Goal: Task Accomplishment & Management: Use online tool/utility

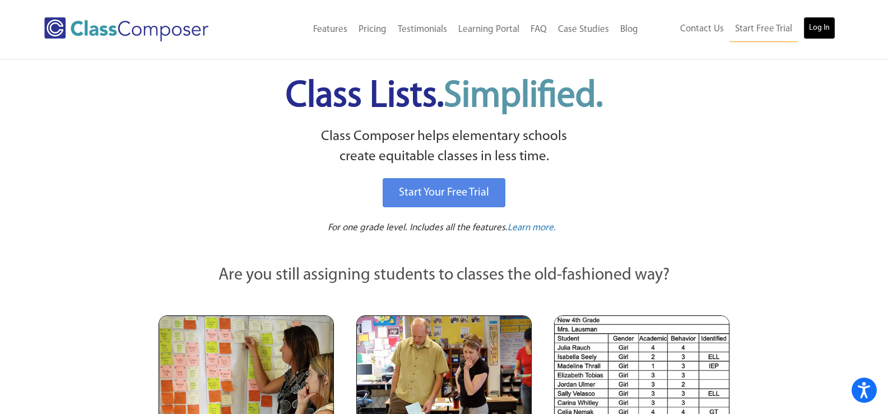
click at [825, 31] on link "Log In" at bounding box center [819, 28] width 32 height 22
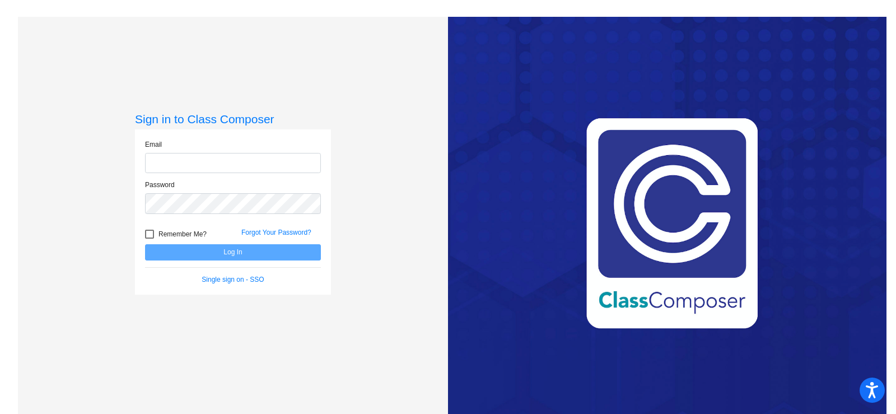
type input "jboston@swsdk6.com"
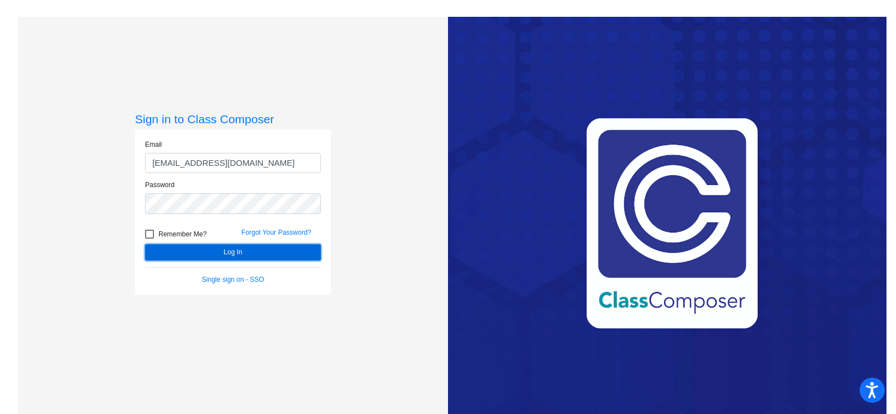
click at [231, 252] on button "Log In" at bounding box center [233, 252] width 176 height 16
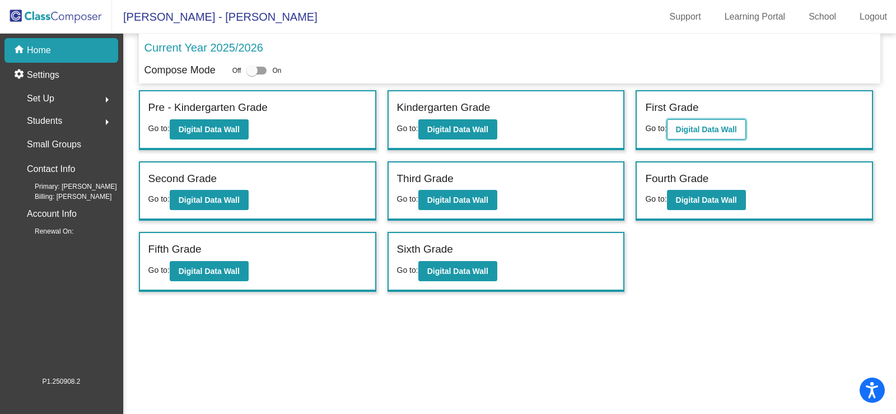
click at [709, 127] on b "Digital Data Wall" at bounding box center [706, 129] width 61 height 9
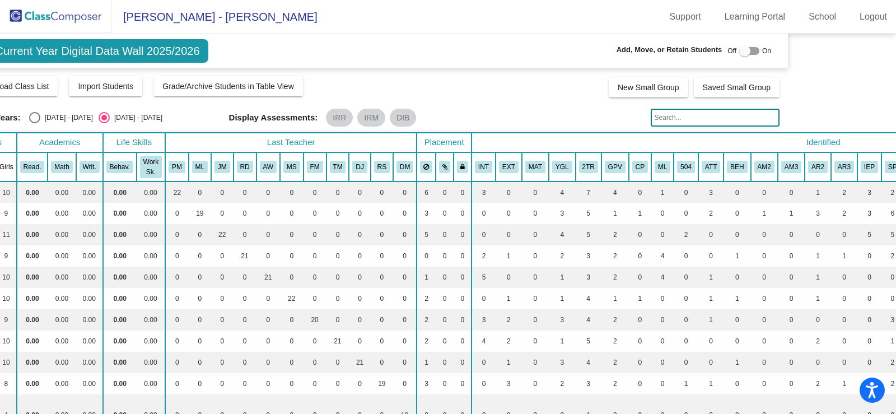
scroll to position [0, 173]
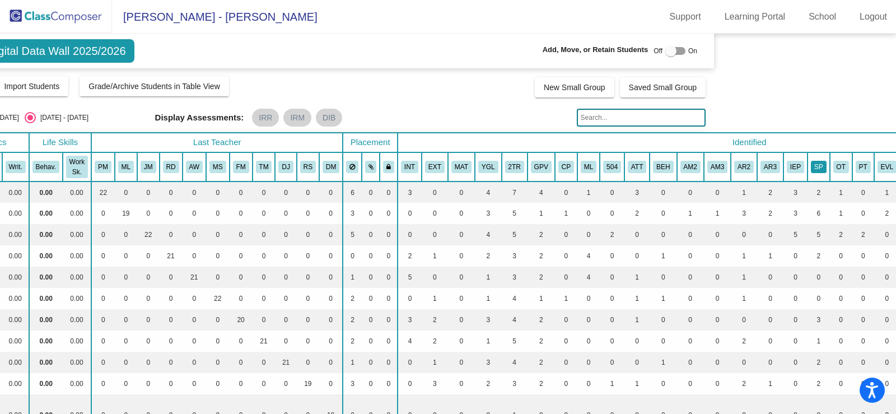
click at [820, 164] on button "SP" at bounding box center [819, 167] width 16 height 12
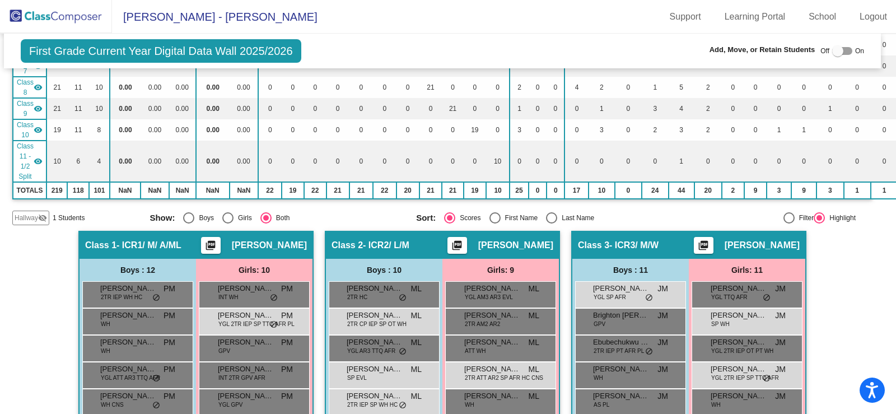
scroll to position [224, 6]
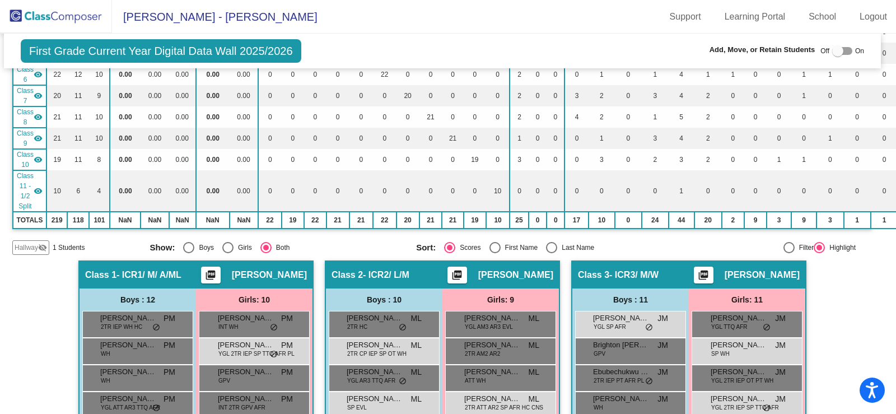
click at [25, 244] on span "Hallway" at bounding box center [27, 248] width 24 height 10
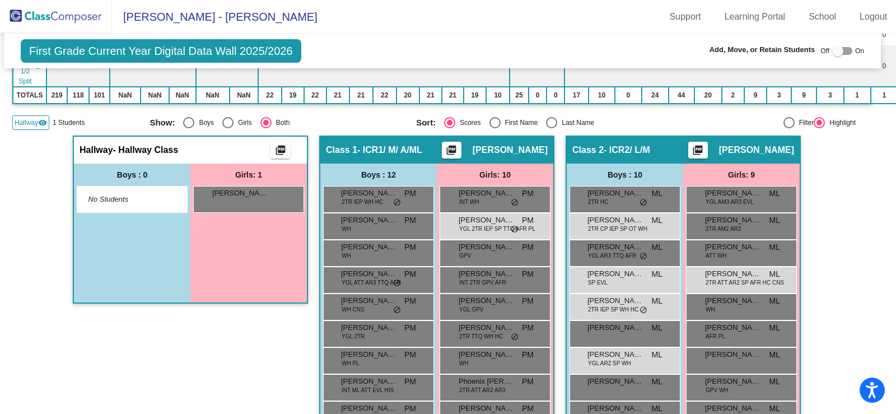
scroll to position [336, 6]
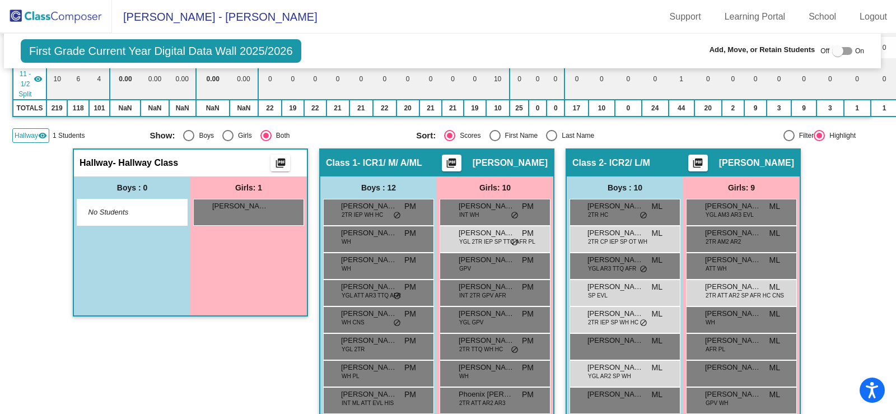
click at [113, 212] on span "No Students" at bounding box center [124, 212] width 70 height 11
click at [839, 50] on div at bounding box center [842, 51] width 20 height 8
checkbox input "true"
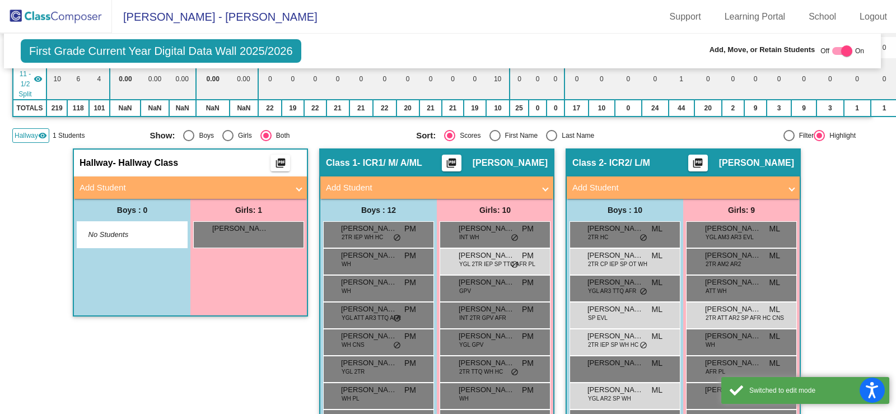
click at [109, 232] on span "No Students" at bounding box center [124, 234] width 70 height 11
click at [104, 184] on mat-panel-title "Add Student" at bounding box center [184, 188] width 208 height 13
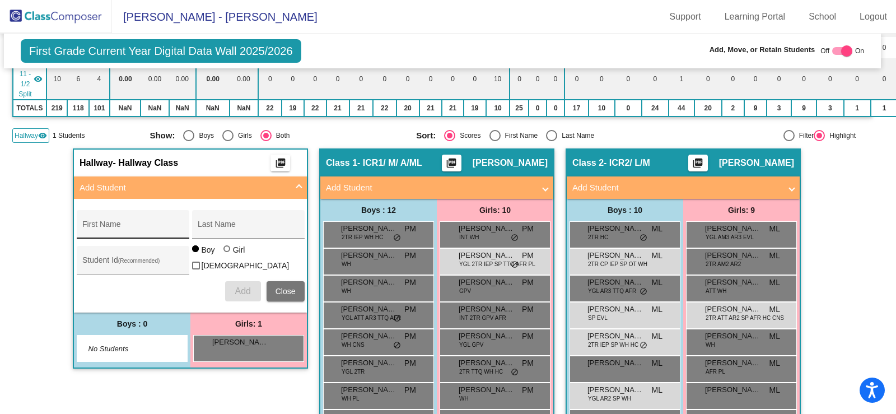
click at [90, 224] on input "First Name" at bounding box center [132, 228] width 101 height 9
type input "Leo"
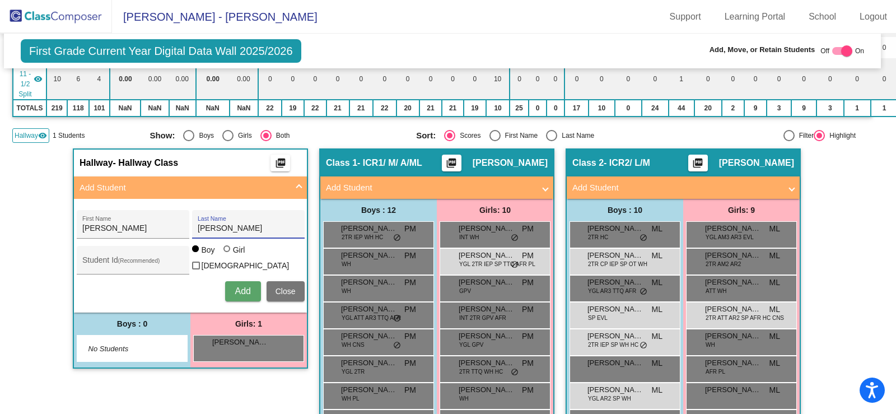
type input "Randazzo"
click at [235, 289] on span "Add" at bounding box center [243, 291] width 16 height 10
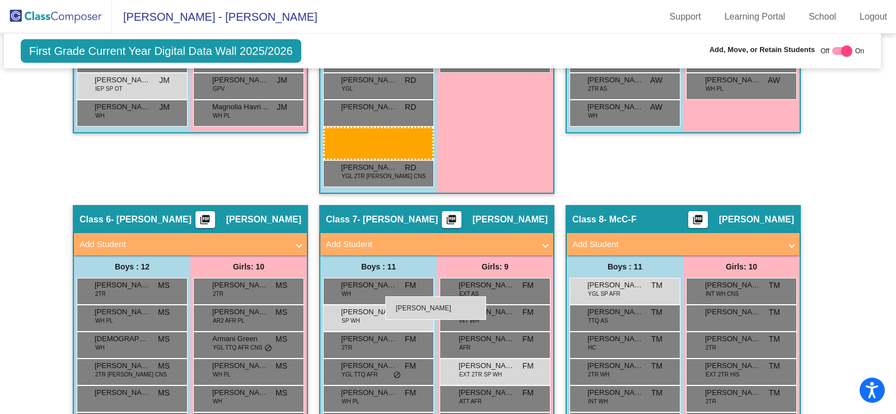
scroll to position [1143, 6]
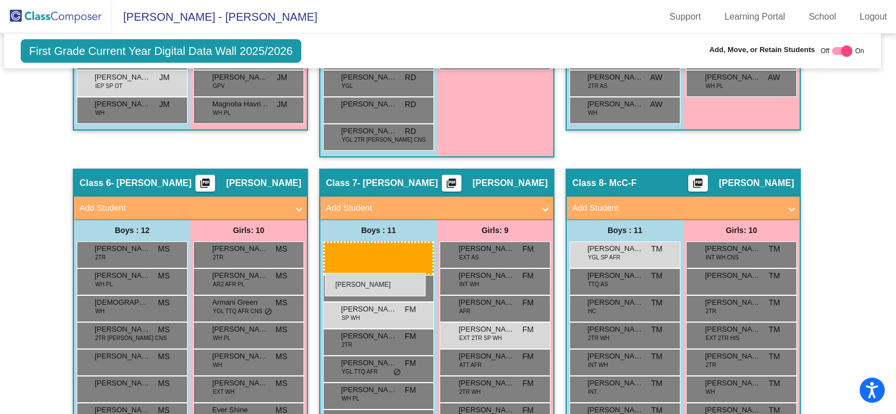
drag, startPoint x: 122, startPoint y: 116, endPoint x: 325, endPoint y: 273, distance: 256.4
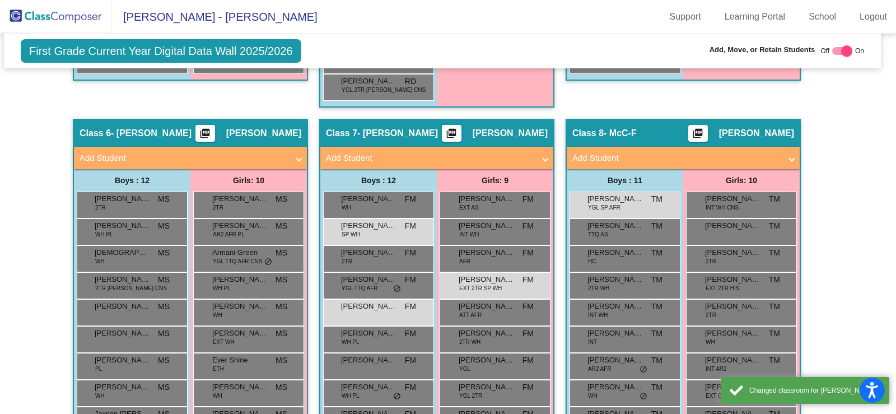
scroll to position [1255, 6]
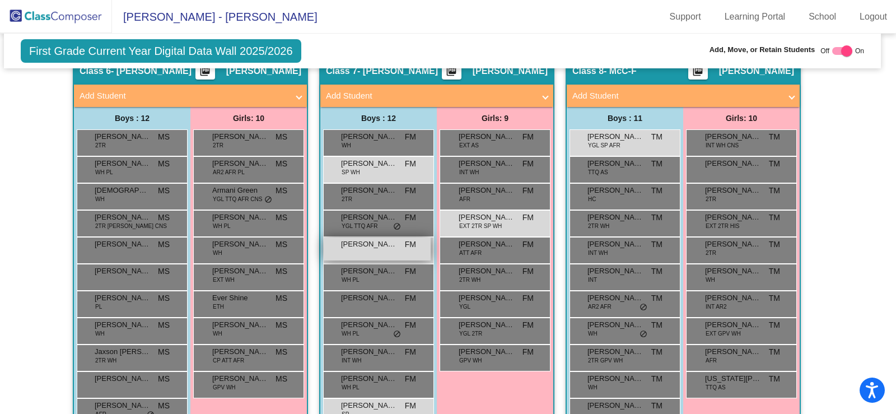
click at [367, 251] on div "Leo Randazzo FM lock do_not_disturb_alt" at bounding box center [377, 249] width 107 height 23
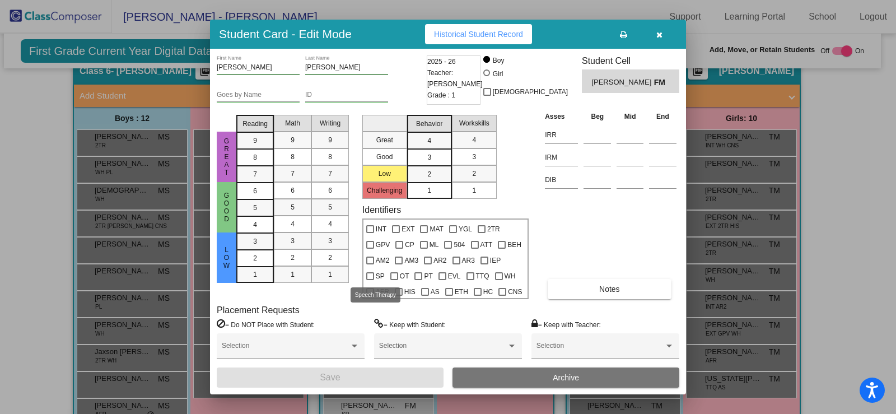
click at [371, 278] on div at bounding box center [370, 276] width 8 height 8
click at [370, 280] on input "SP" at bounding box center [370, 280] width 1 height 1
checkbox input "true"
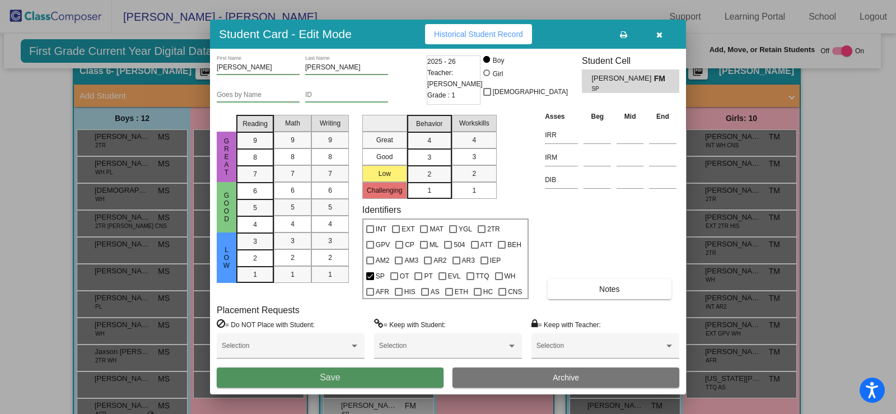
click at [318, 376] on button "Save" at bounding box center [330, 377] width 227 height 20
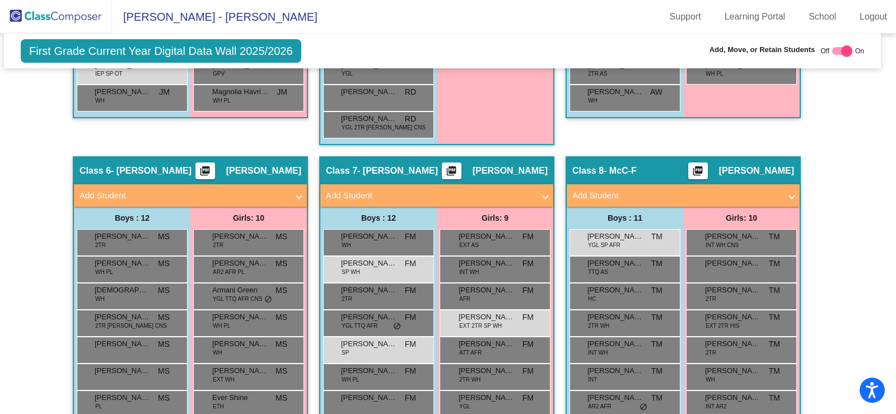
scroll to position [1143, 6]
